Goal: Task Accomplishment & Management: Use online tool/utility

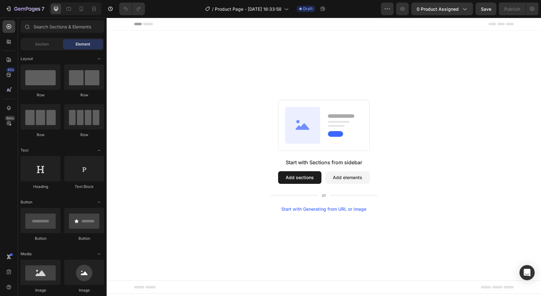
click at [303, 177] on button "Add sections" at bounding box center [299, 177] width 43 height 13
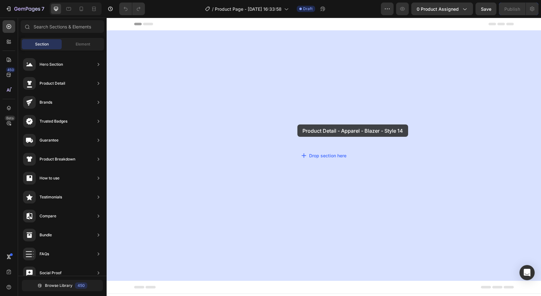
drag, startPoint x: 236, startPoint y: 80, endPoint x: 286, endPoint y: 124, distance: 66.3
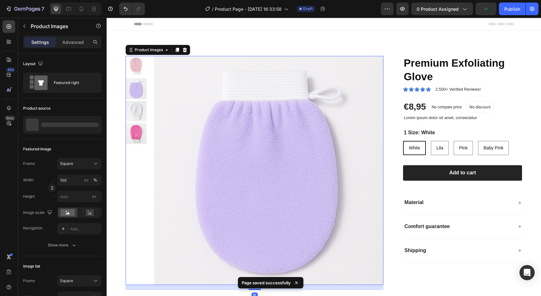
click at [310, 128] on img at bounding box center [268, 170] width 229 height 229
click at [436, 10] on span "0 product assigned" at bounding box center [437, 9] width 42 height 7
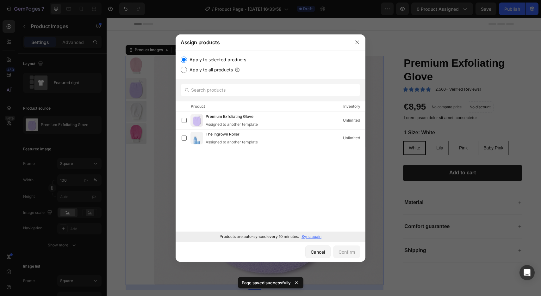
click at [215, 70] on label "Apply to all products" at bounding box center [210, 70] width 46 height 8
click at [187, 70] on input "Apply to all products" at bounding box center [183, 70] width 6 height 6
radio input "true"
click at [209, 60] on label "Apply to selected products" at bounding box center [216, 60] width 59 height 8
click at [187, 60] on input "Apply to selected products" at bounding box center [183, 60] width 6 height 6
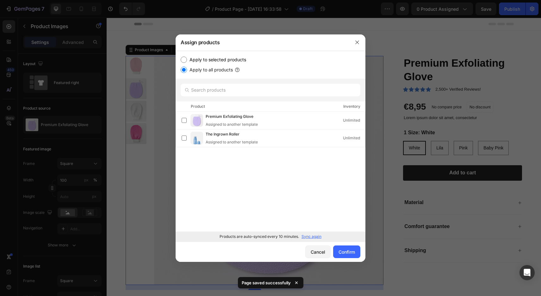
radio input "true"
click at [309, 238] on p "Sync again" at bounding box center [311, 237] width 20 height 6
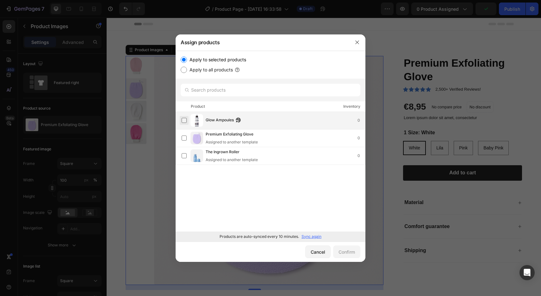
click at [185, 120] on label at bounding box center [183, 120] width 5 height 5
click at [348, 259] on div "Cancel Confirm" at bounding box center [270, 252] width 190 height 20
click at [348, 251] on div "Confirm" at bounding box center [346, 252] width 16 height 7
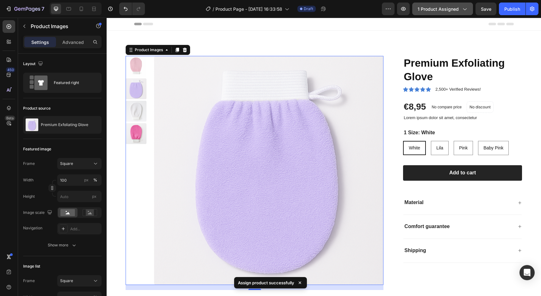
click at [423, 9] on span "1 product assigned" at bounding box center [437, 9] width 41 height 7
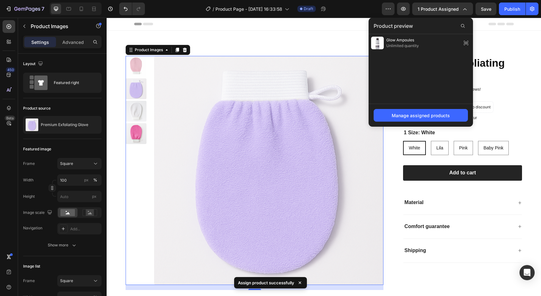
click at [243, 120] on img at bounding box center [268, 170] width 229 height 229
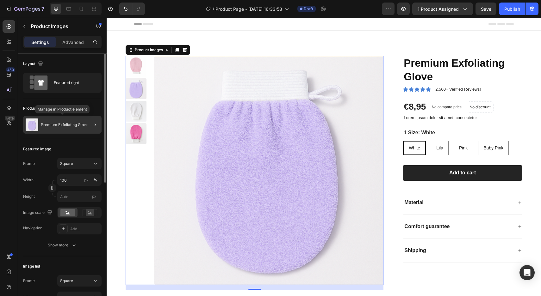
click at [52, 126] on p "Premium Exfoliating Glove" at bounding box center [64, 125] width 47 height 4
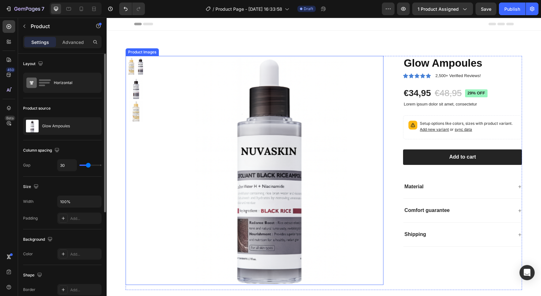
click at [138, 90] on img at bounding box center [135, 88] width 21 height 21
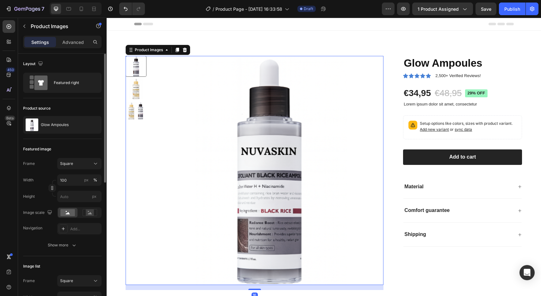
click at [140, 100] on div at bounding box center [135, 170] width 21 height 229
click at [252, 128] on img at bounding box center [268, 170] width 229 height 229
click at [74, 177] on input "100" at bounding box center [79, 179] width 44 height 11
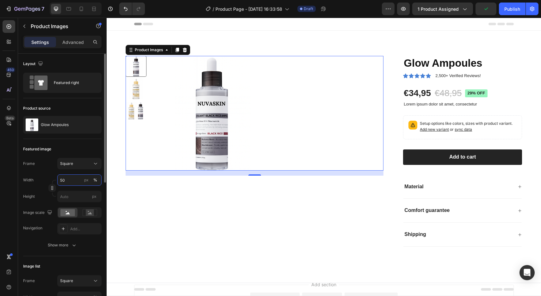
type input "5"
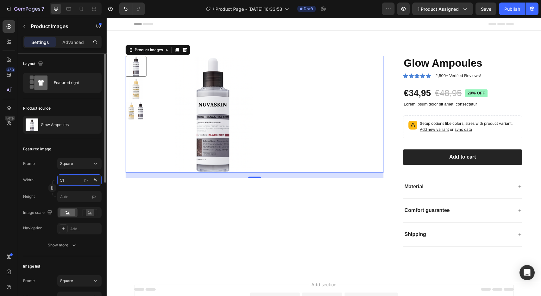
type input "5"
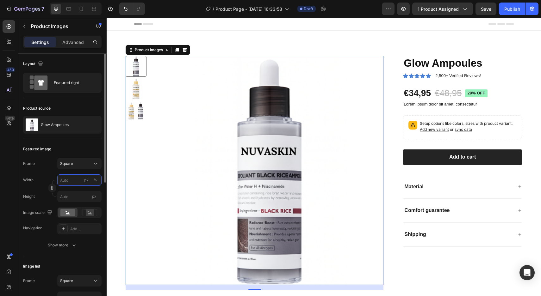
type input "1"
type input "12"
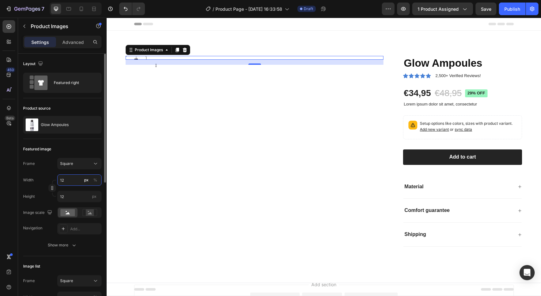
type input "120"
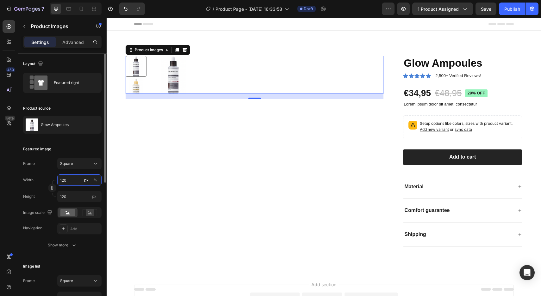
type input "12"
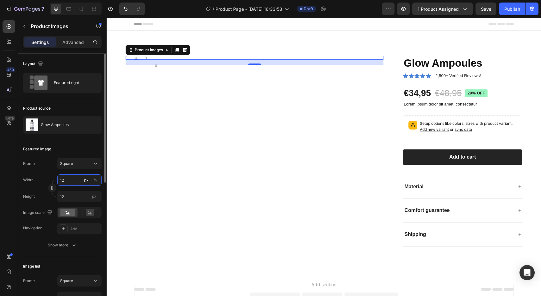
type input "1"
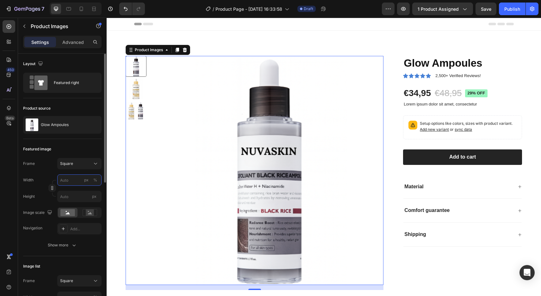
type input "3"
type input "30"
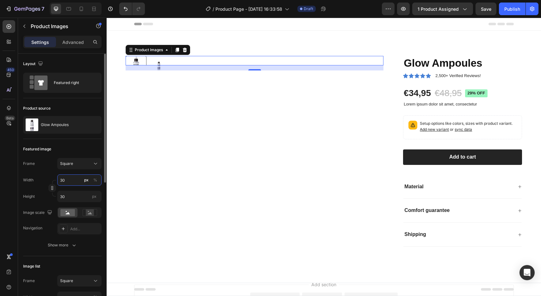
type input "3"
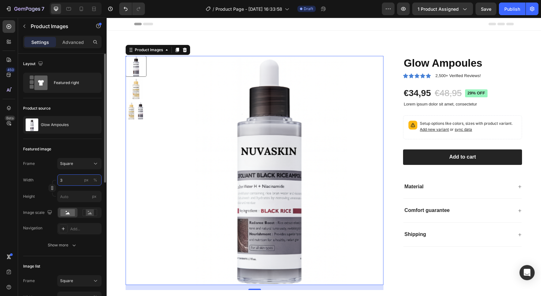
type input "39"
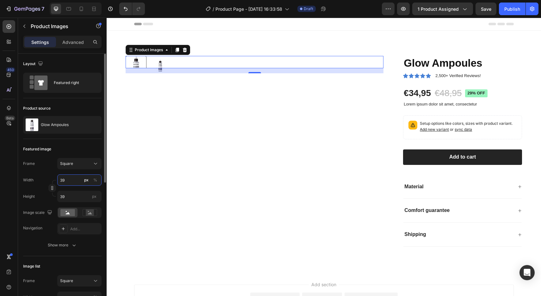
type input "390"
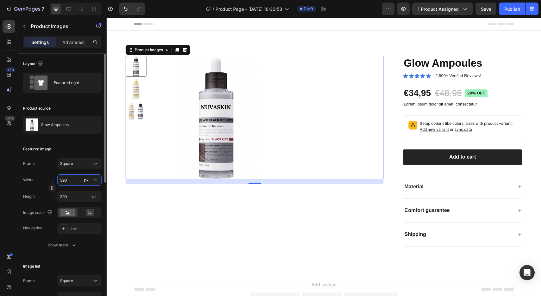
type input "39"
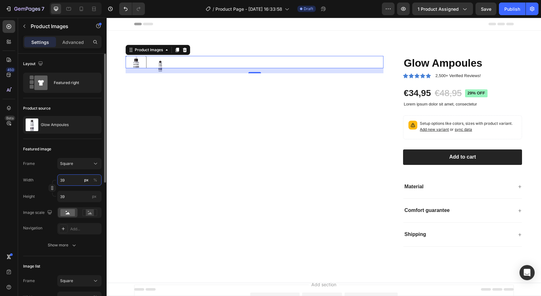
type input "3"
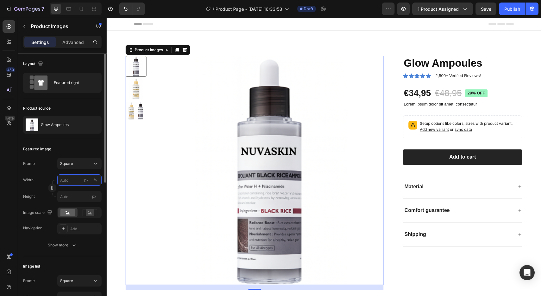
type input "3"
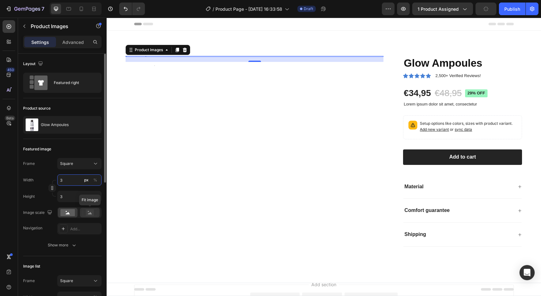
type input "3"
click at [90, 211] on rect at bounding box center [90, 213] width 8 height 6
click at [75, 178] on input "3" at bounding box center [79, 179] width 44 height 11
click at [87, 147] on div "Featured image" at bounding box center [62, 149] width 78 height 10
click at [82, 160] on button "Square" at bounding box center [79, 163] width 44 height 11
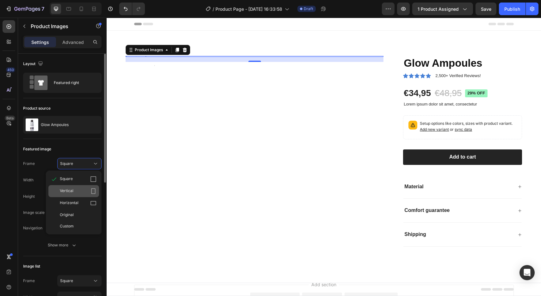
click at [79, 189] on div "Vertical" at bounding box center [78, 191] width 37 height 6
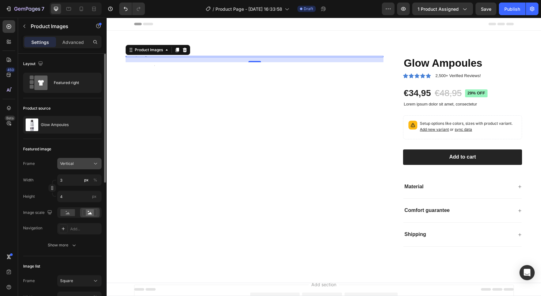
click at [80, 163] on div "Vertical" at bounding box center [75, 164] width 31 height 6
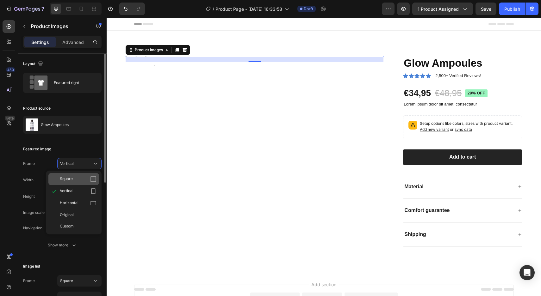
click at [76, 176] on div "Square" at bounding box center [73, 179] width 51 height 12
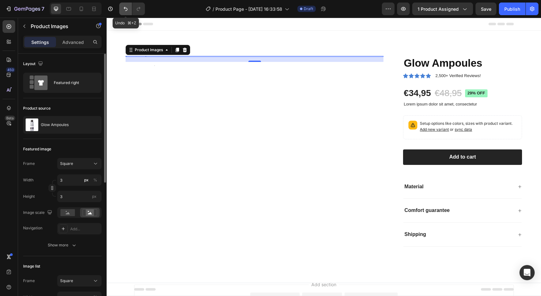
click at [122, 13] on button "Undo/Redo" at bounding box center [125, 9] width 13 height 13
type input "3"
click at [122, 13] on button "Undo/Redo" at bounding box center [125, 9] width 13 height 13
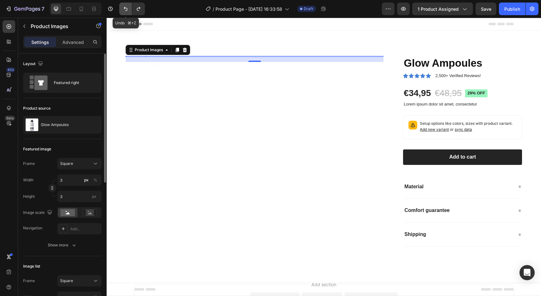
click at [122, 13] on button "Undo/Redo" at bounding box center [125, 9] width 13 height 13
type input "390"
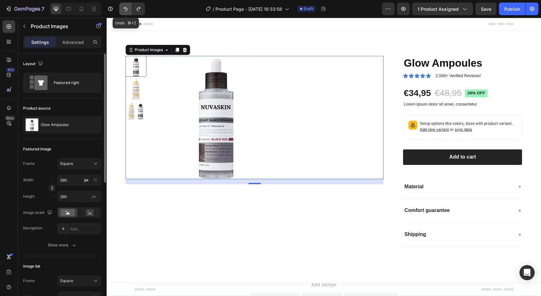
click at [122, 13] on button "Undo/Redo" at bounding box center [125, 9] width 13 height 13
type input "3"
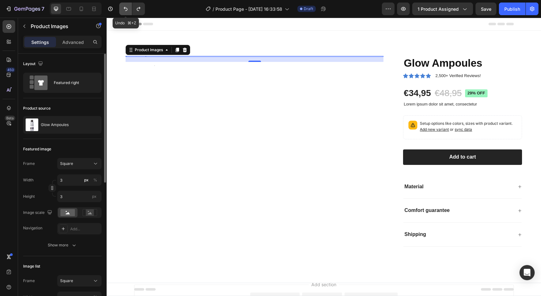
click at [122, 13] on button "Undo/Redo" at bounding box center [125, 9] width 13 height 13
type input "5"
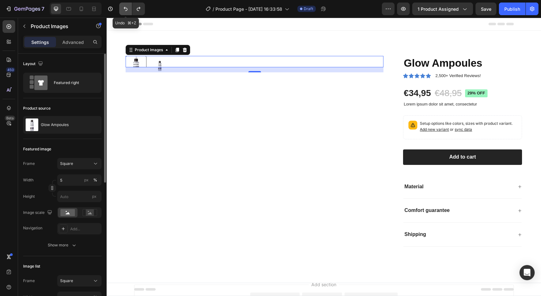
click at [122, 13] on button "Undo/Redo" at bounding box center [125, 9] width 13 height 13
type input "100"
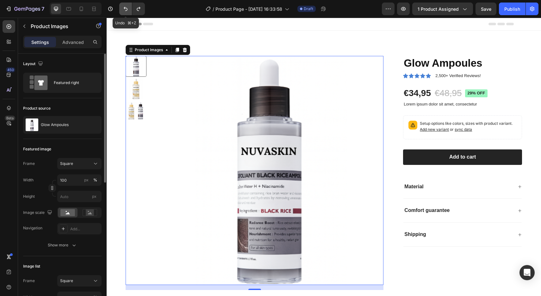
click at [122, 13] on button "Undo/Redo" at bounding box center [125, 9] width 13 height 13
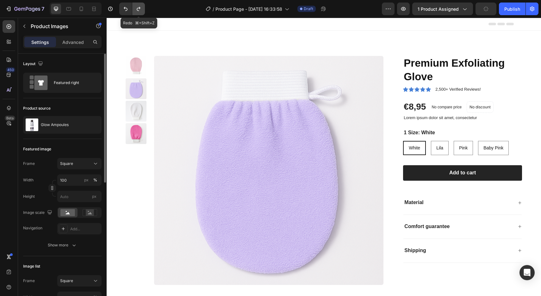
click at [140, 12] on button "Undo/Redo" at bounding box center [138, 9] width 13 height 13
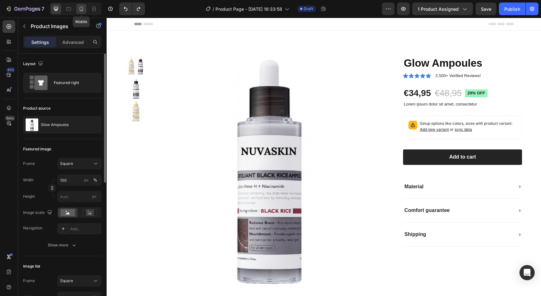
click at [82, 7] on icon at bounding box center [81, 9] width 6 height 6
type input "8"
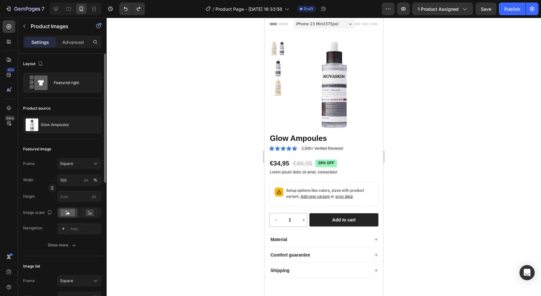
click at [277, 67] on img at bounding box center [278, 68] width 18 height 18
click at [312, 86] on img at bounding box center [333, 84] width 89 height 89
click at [59, 84] on div "Featured right" at bounding box center [73, 83] width 39 height 15
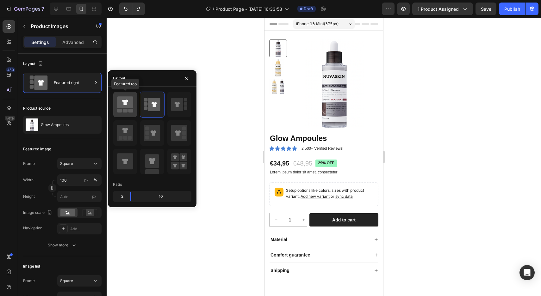
click at [122, 108] on icon at bounding box center [125, 105] width 16 height 18
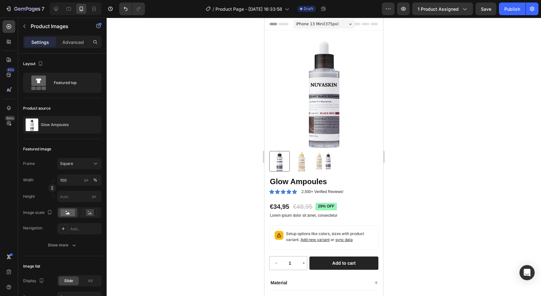
click at [227, 67] on div at bounding box center [324, 157] width 434 height 278
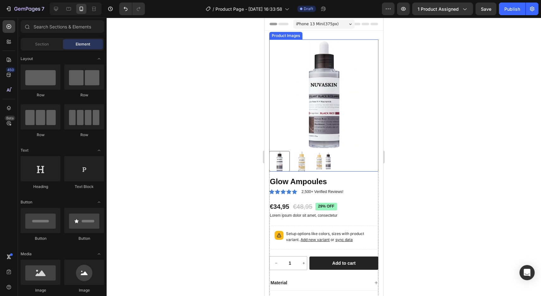
click at [300, 163] on img at bounding box center [301, 161] width 21 height 21
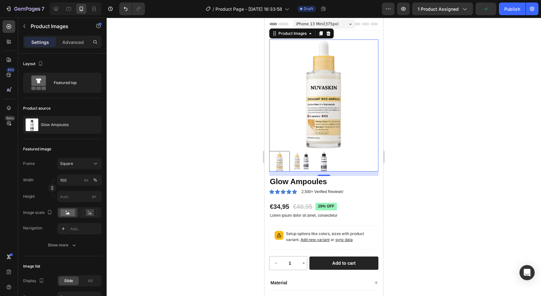
click at [299, 161] on img at bounding box center [301, 161] width 21 height 21
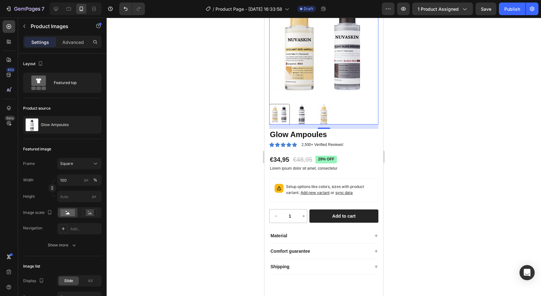
scroll to position [47, 0]
click at [323, 160] on pre "29% off" at bounding box center [325, 160] width 21 height 8
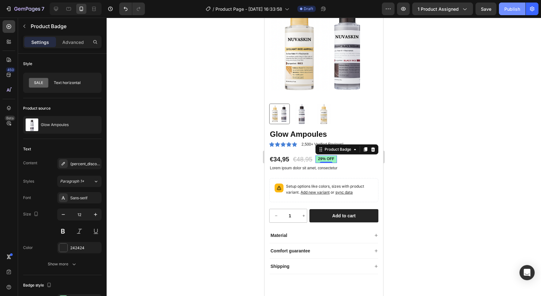
click at [514, 3] on button "Publish" at bounding box center [511, 9] width 27 height 13
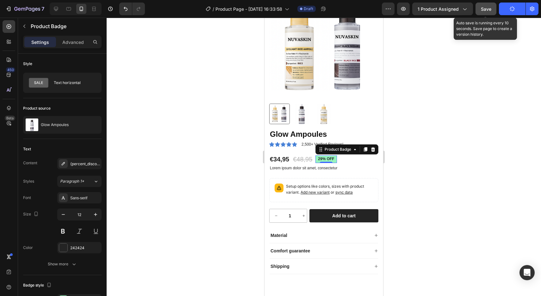
click at [487, 7] on span "Save" at bounding box center [485, 8] width 10 height 5
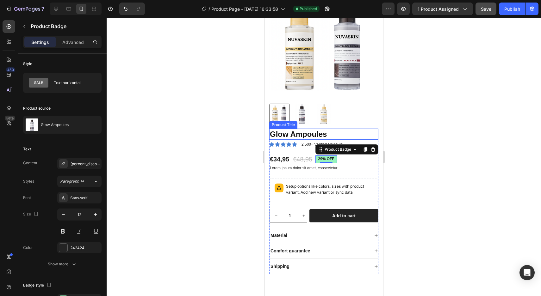
click at [301, 132] on h1 "Glow Ampoules" at bounding box center [323, 134] width 109 height 11
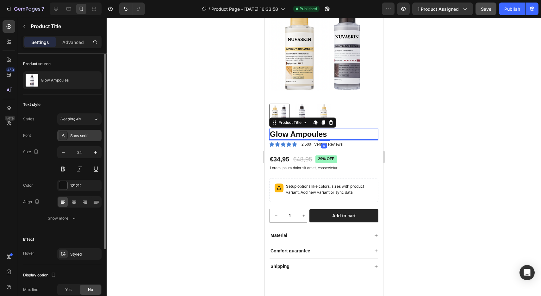
click at [82, 135] on div "Sans-serif" at bounding box center [85, 136] width 30 height 6
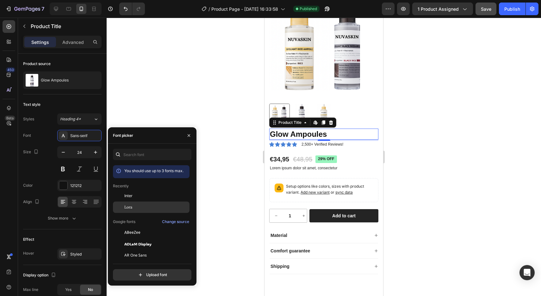
click at [140, 207] on div "Lora" at bounding box center [156, 208] width 64 height 6
click at [160, 95] on div at bounding box center [324, 157] width 434 height 278
